Goal: Information Seeking & Learning: Find contact information

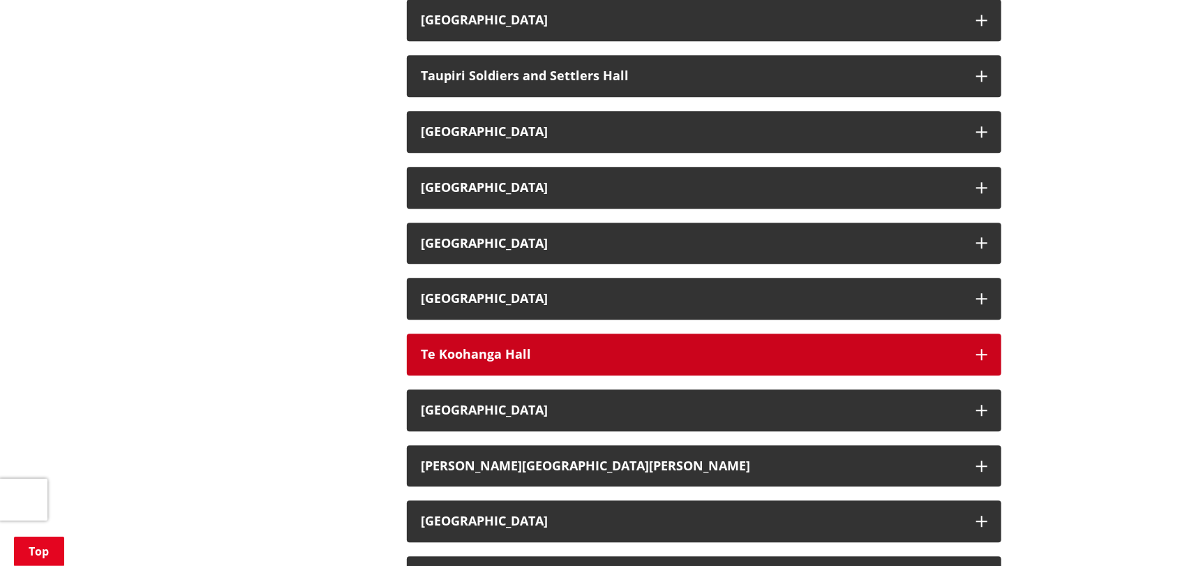
click at [549, 348] on h3 "Te Koohanga Hall" at bounding box center [692, 355] width 542 height 14
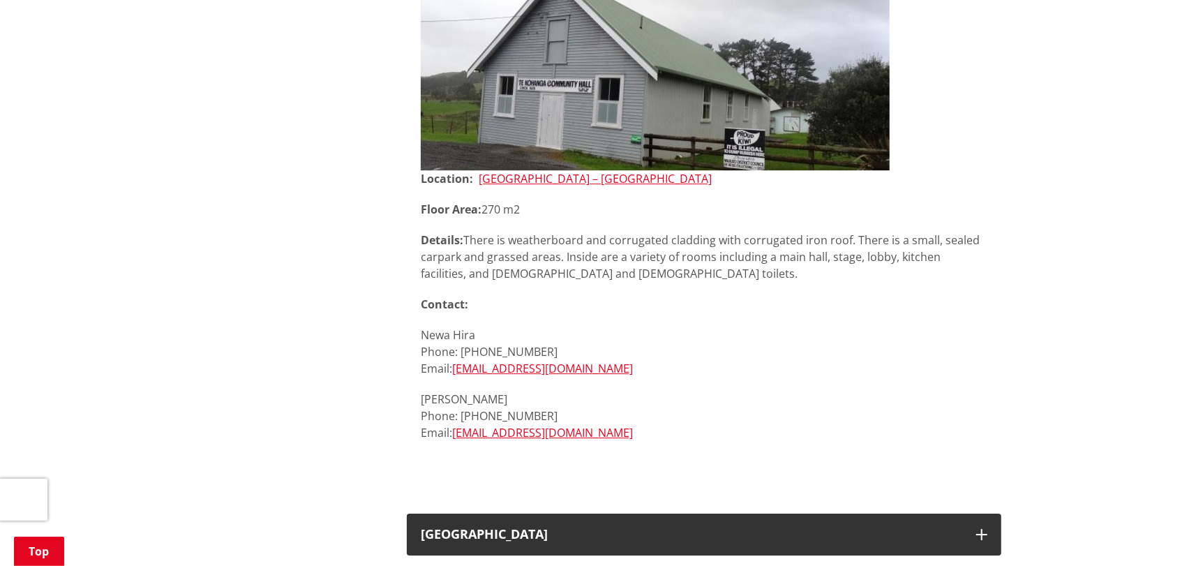
scroll to position [2513, 0]
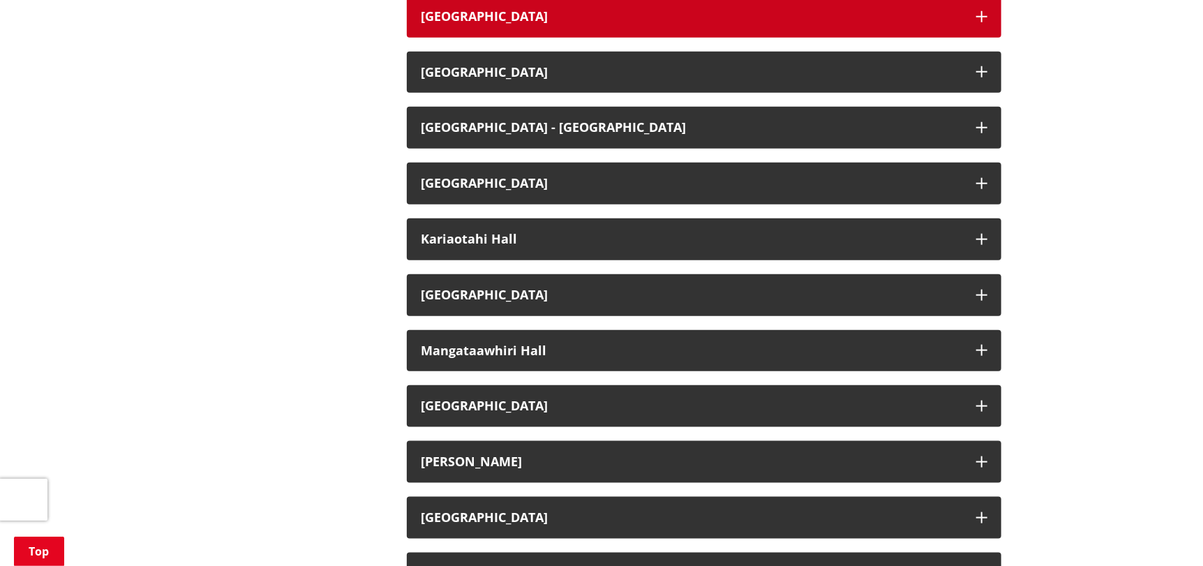
scroll to position [907, 0]
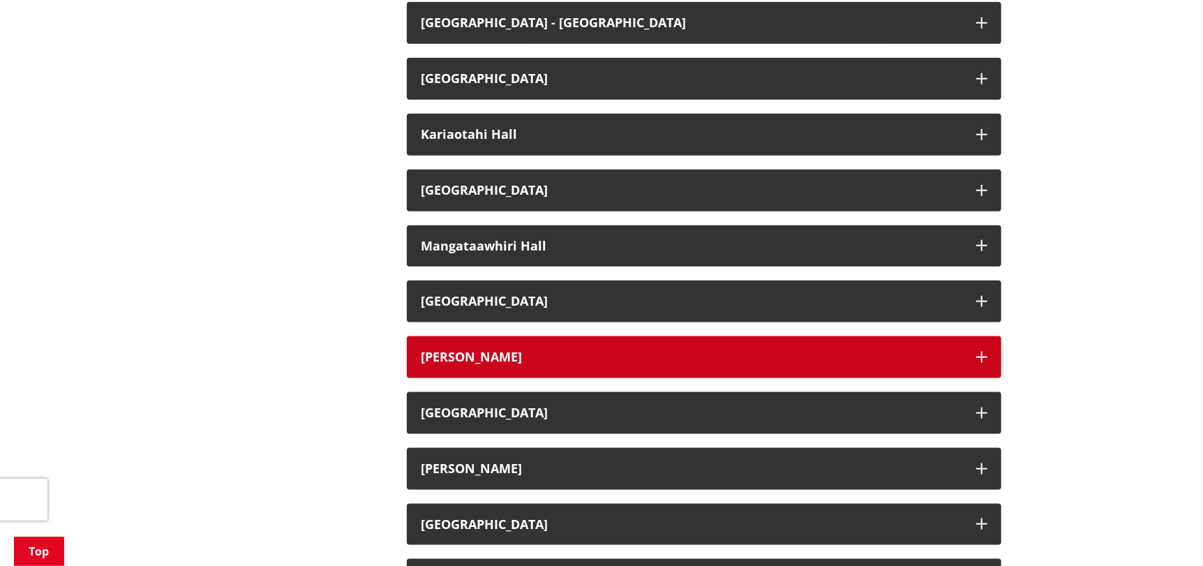
click at [514, 355] on h3 "[PERSON_NAME]" at bounding box center [692, 357] width 542 height 14
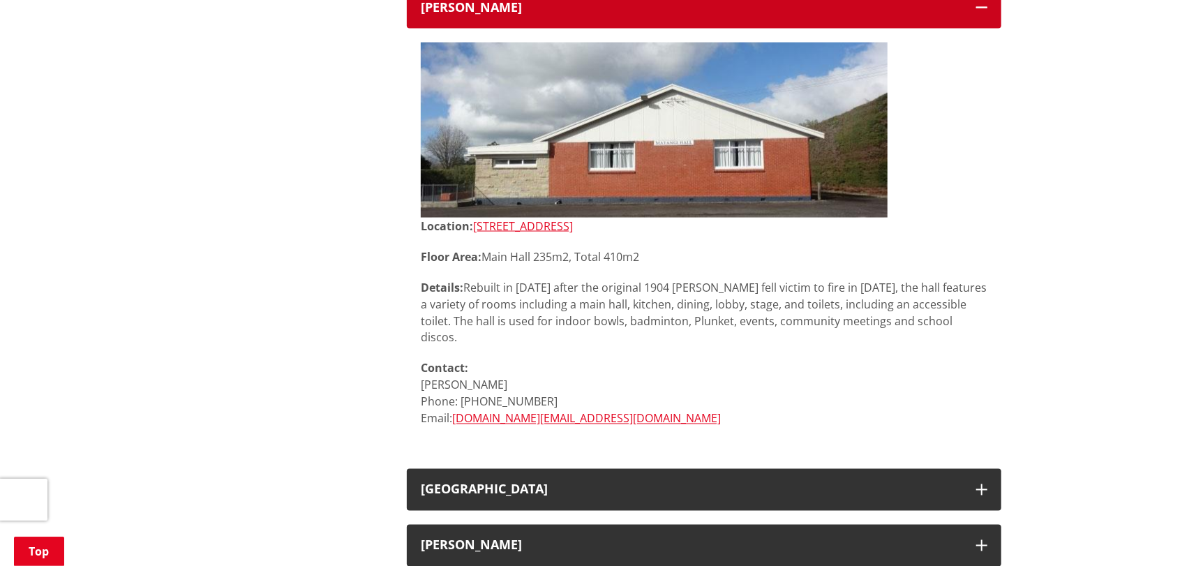
scroll to position [1256, 0]
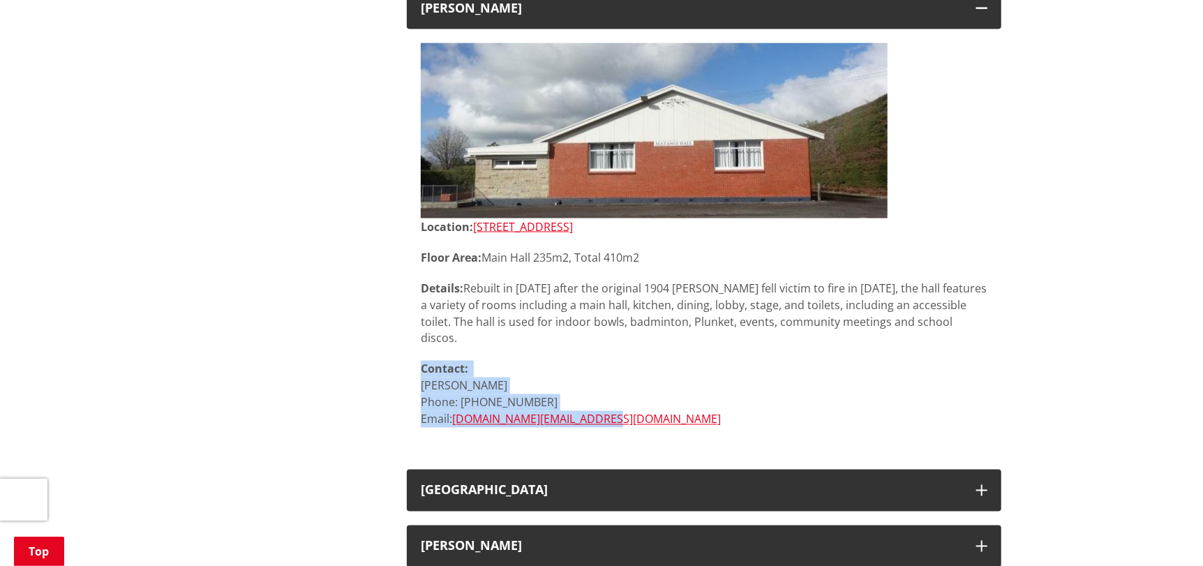
drag, startPoint x: 620, startPoint y: 403, endPoint x: 416, endPoint y: 357, distance: 209.6
click at [416, 357] on div "Location: 478 Tauwhare Road, Matangi Floor Area: Main Hall 235m2, Total 410m2 D…" at bounding box center [704, 242] width 595 height 426
copy p "Contact: Betty Clough Phone: 027 825 7850 Email: littlebit1946.me@gmail.com"
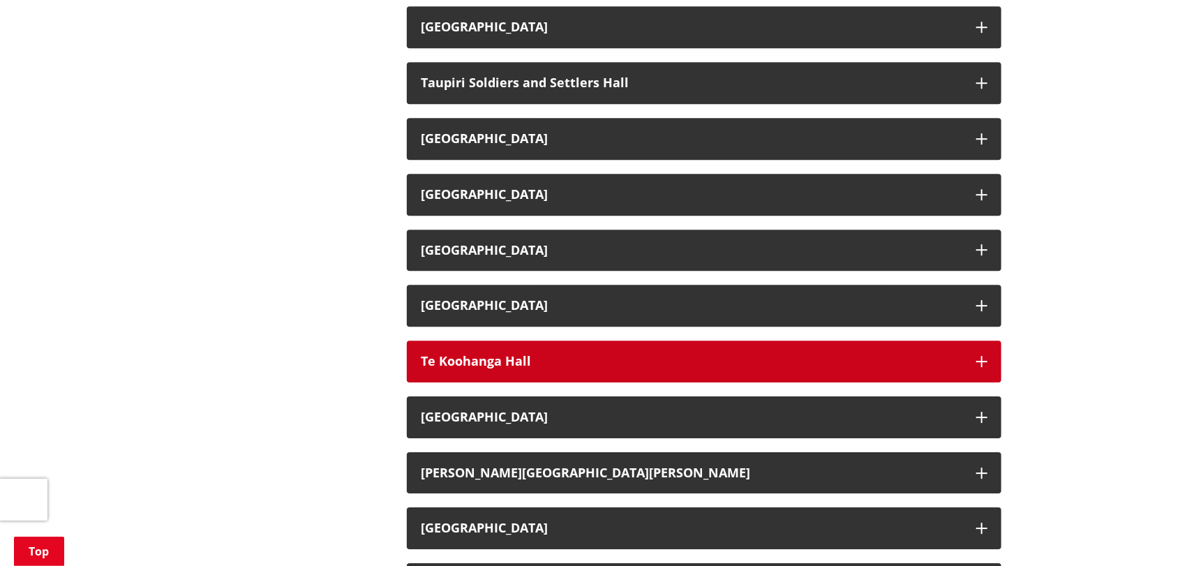
click at [467, 355] on h3 "Te Koohanga Hall" at bounding box center [692, 362] width 542 height 14
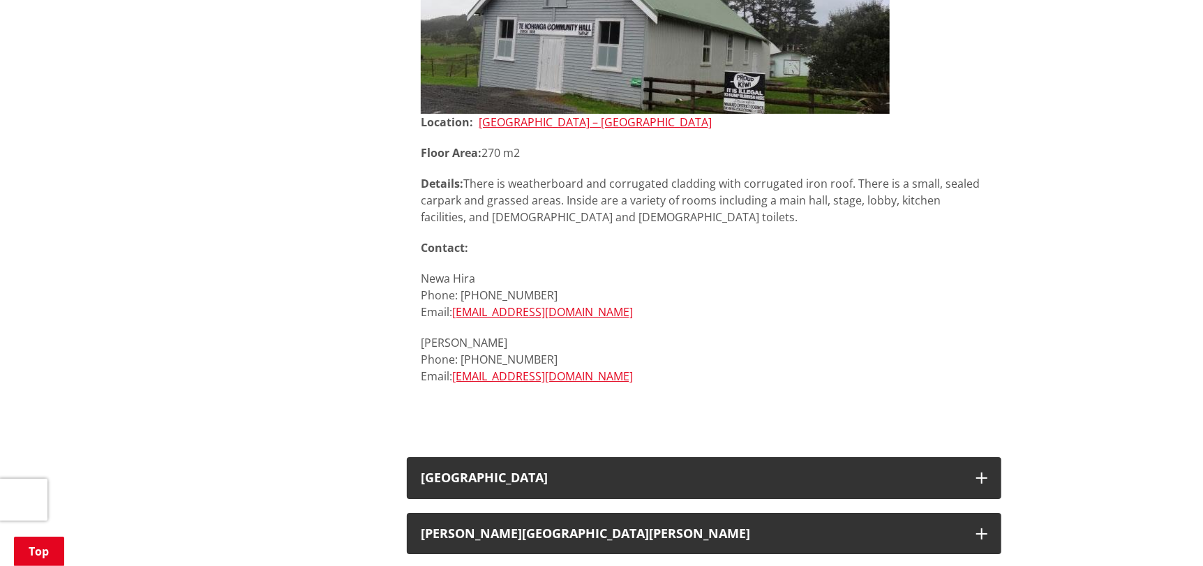
scroll to position [2931, 0]
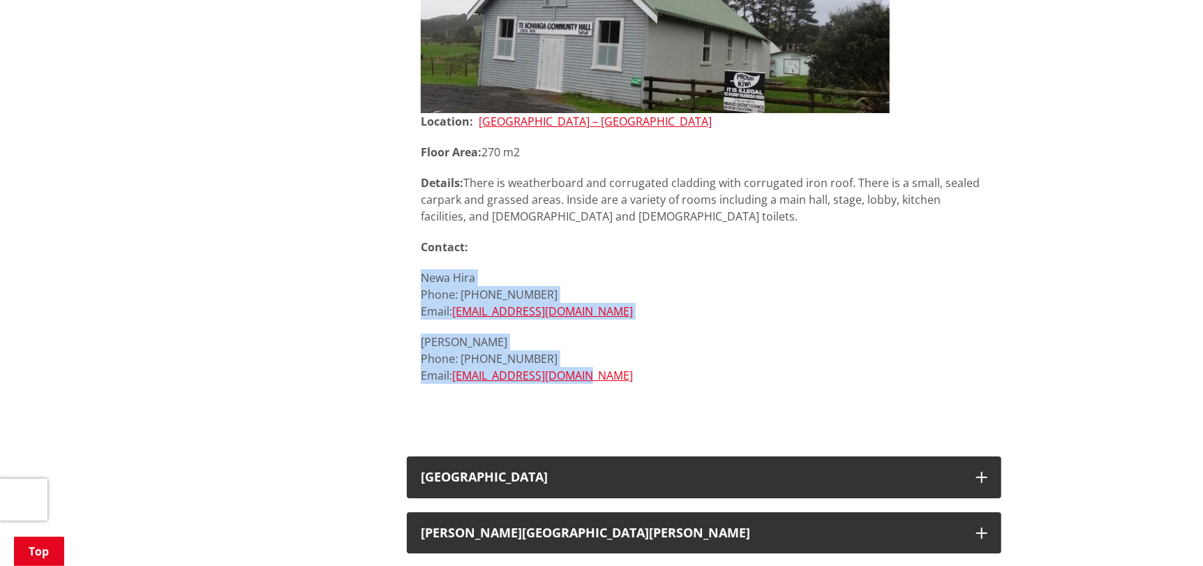
drag, startPoint x: 617, startPoint y: 359, endPoint x: 391, endPoint y: 256, distance: 248.3
copy div "Newa Hira Phone: 027 322 9447 Email: merepounamu1@gmail.com Percy Kukutai Phone…"
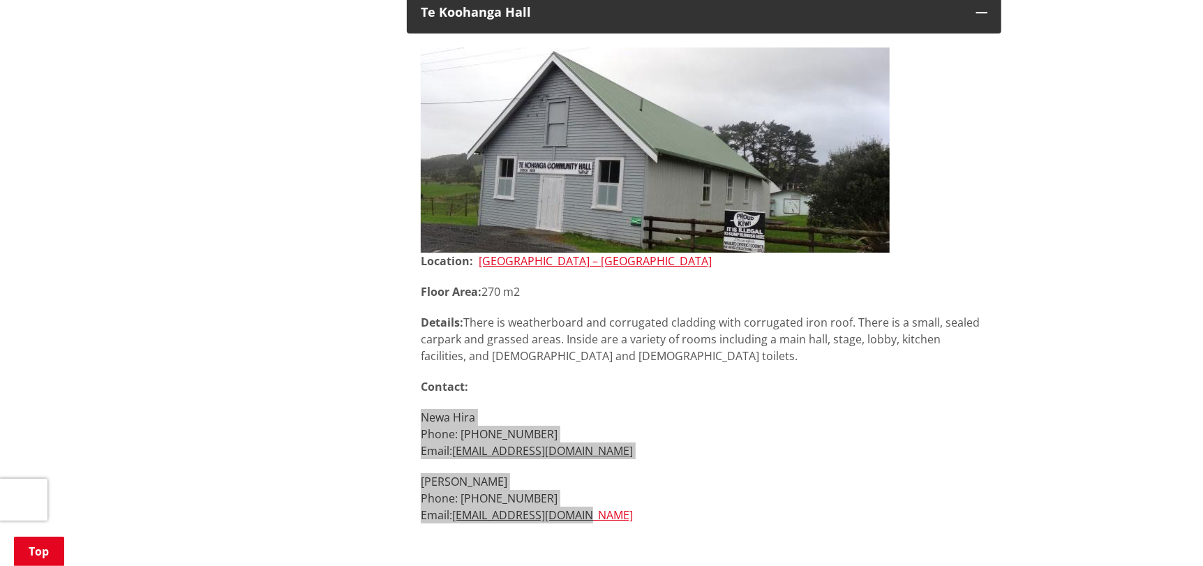
scroll to position [3280, 0]
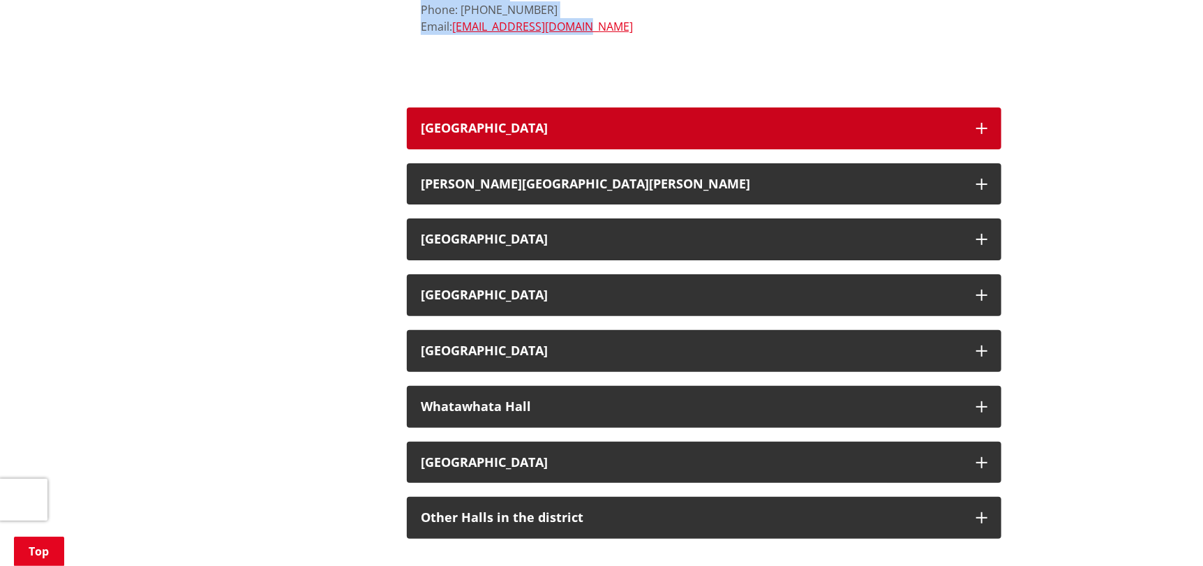
drag, startPoint x: 542, startPoint y: 96, endPoint x: 552, endPoint y: 107, distance: 14.8
click at [542, 107] on button "Te Kowhai Hall" at bounding box center [704, 128] width 595 height 42
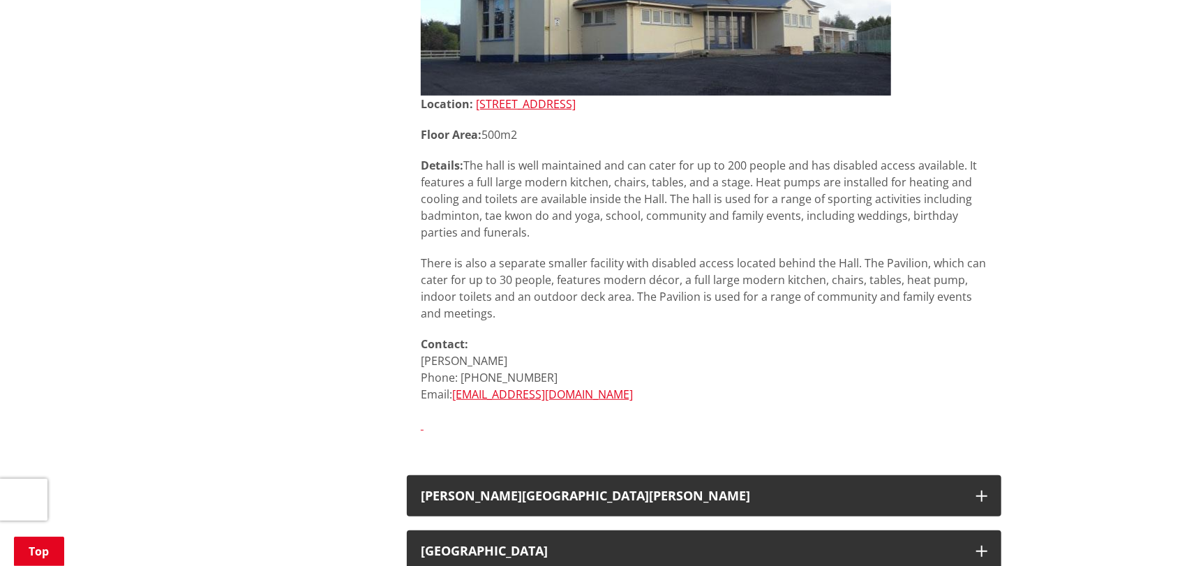
scroll to position [3559, 0]
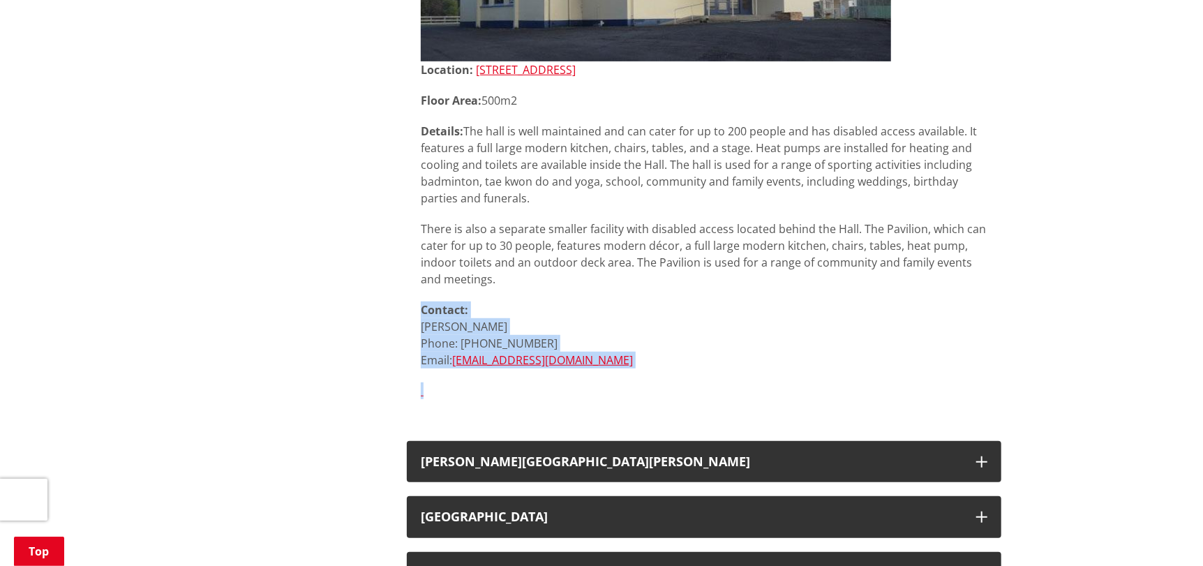
drag, startPoint x: 597, startPoint y: 351, endPoint x: 399, endPoint y: 297, distance: 205.4
drag, startPoint x: 594, startPoint y: 343, endPoint x: 412, endPoint y: 299, distance: 186.5
click at [412, 299] on div "Location: 612 Horotiu Road, Te Kowhai Floor Area: 500m2 Details: The hall is we…" at bounding box center [704, 149] width 595 height 556
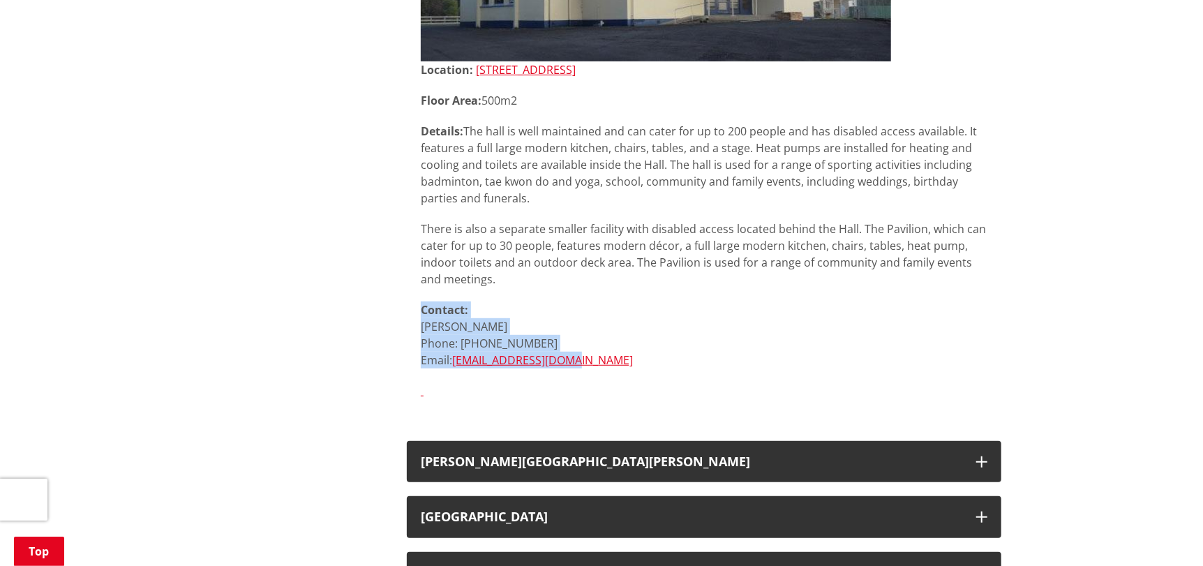
copy p "Contact: Linda Gorlicki Phone: 021 735 582 Email: tekowhaihs@gmail.com"
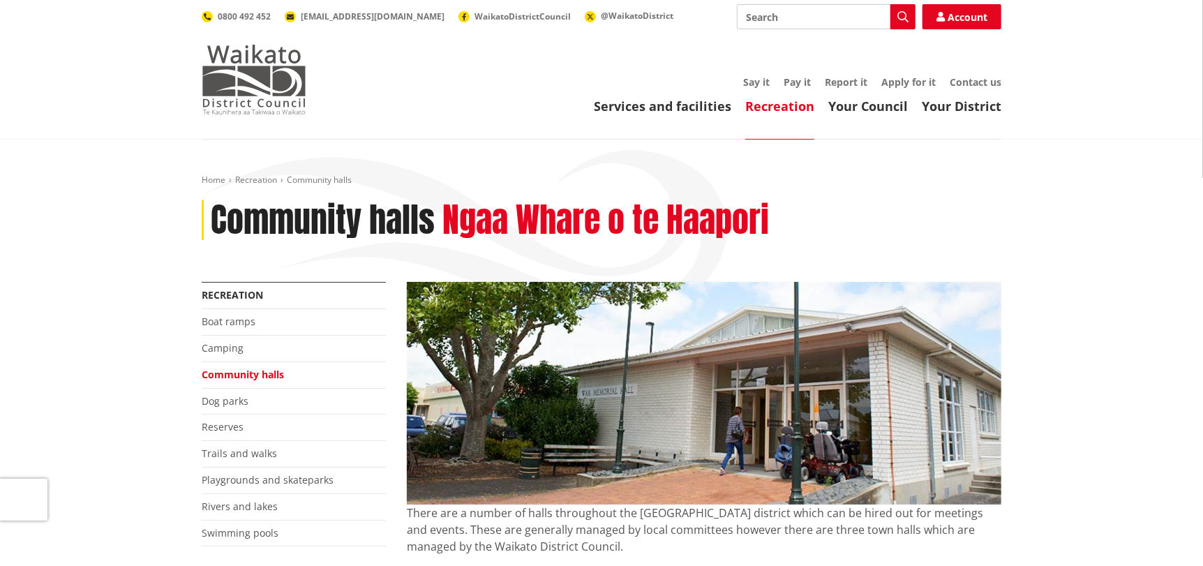
click at [274, 55] on img at bounding box center [254, 80] width 105 height 70
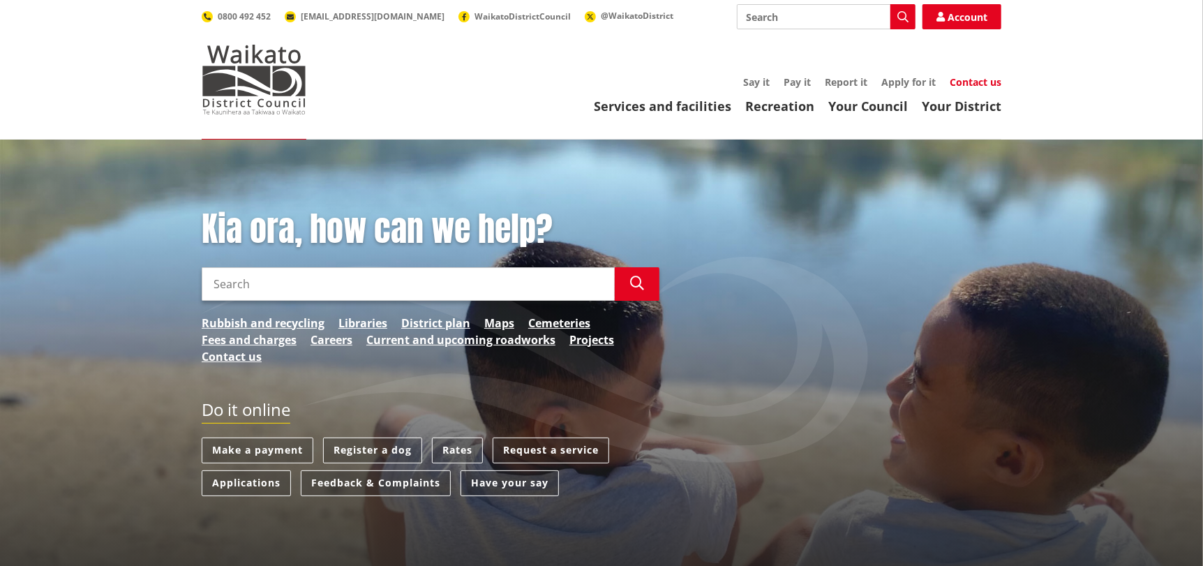
click at [973, 83] on link "Contact us" at bounding box center [976, 81] width 52 height 13
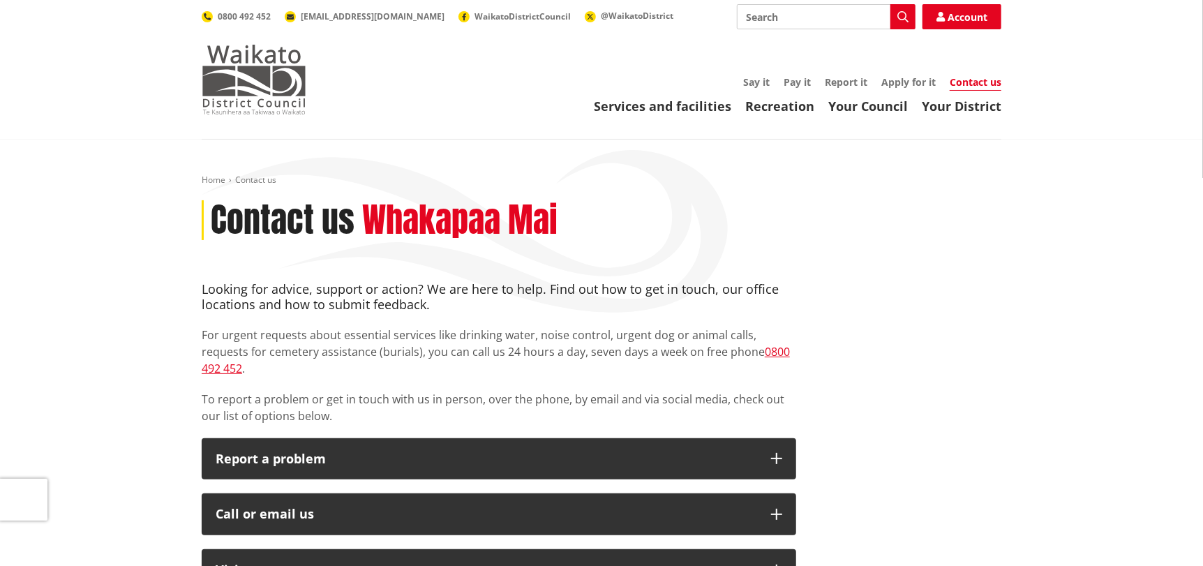
click at [221, 71] on img at bounding box center [254, 80] width 105 height 70
